Goal: Check status: Check status

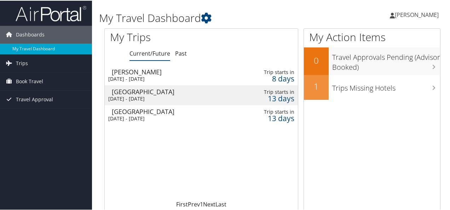
click at [205, 77] on div "Thu 16 Oct 2025 - Fri 17 Oct 2025" at bounding box center [167, 78] width 119 height 6
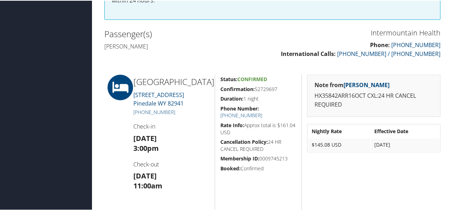
scroll to position [241, 0]
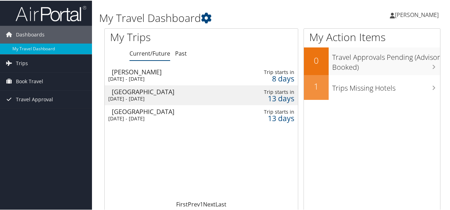
click at [136, 95] on div "Tue 21 Oct 2025 - Thu 23 Oct 2025" at bounding box center [167, 98] width 119 height 6
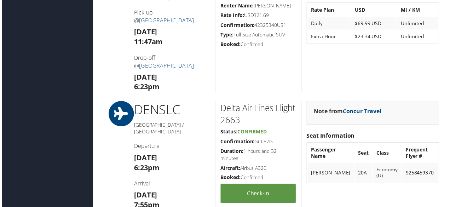
scroll to position [540, 0]
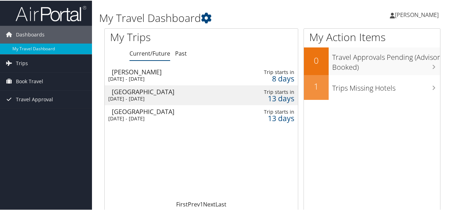
click at [144, 115] on div "[DATE] - [DATE]" at bounding box center [167, 118] width 119 height 6
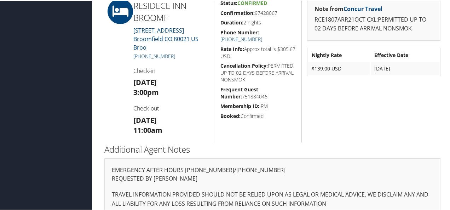
scroll to position [313, 0]
